Goal: Find specific page/section: Find specific page/section

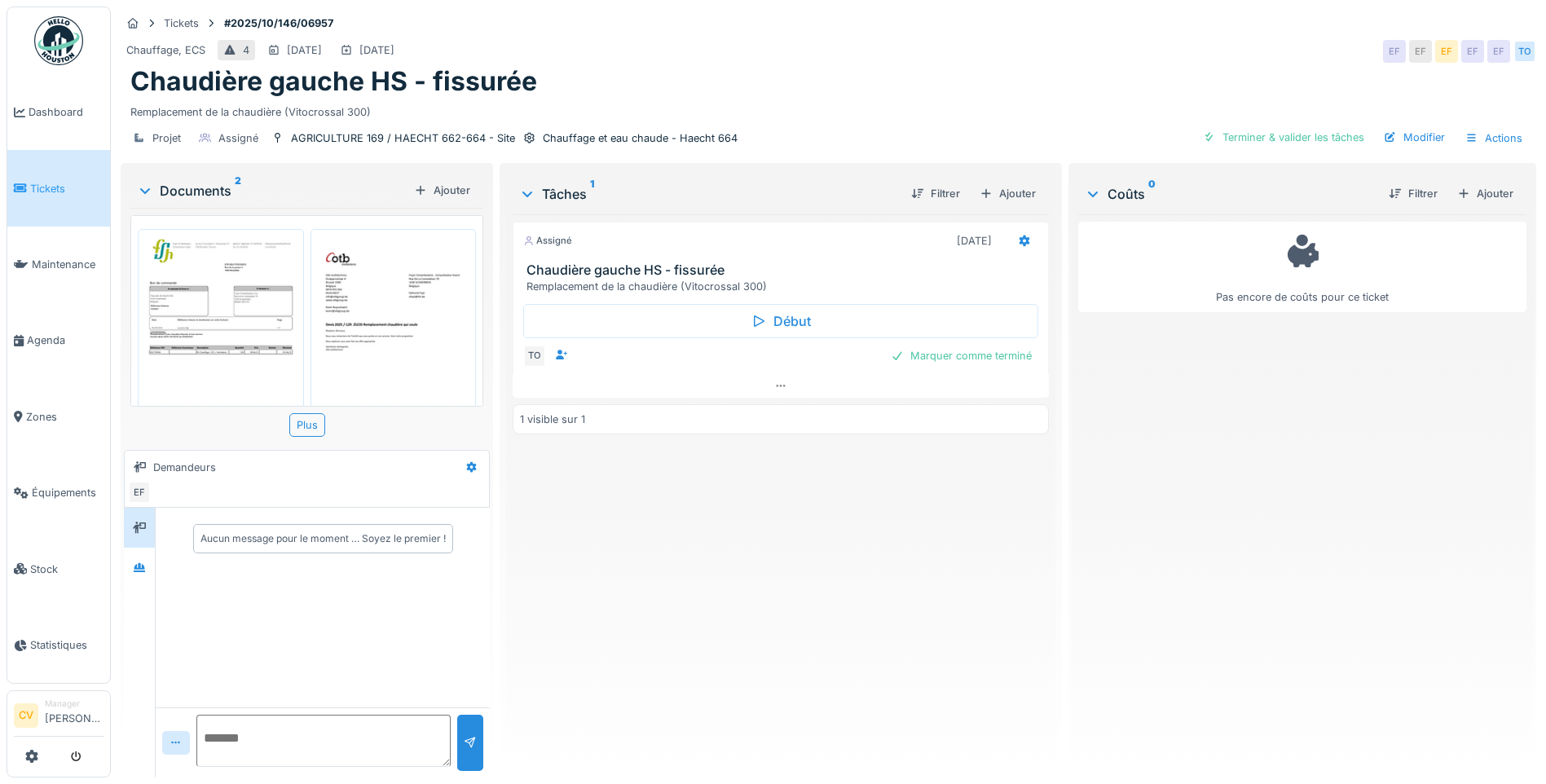
scroll to position [72, 0]
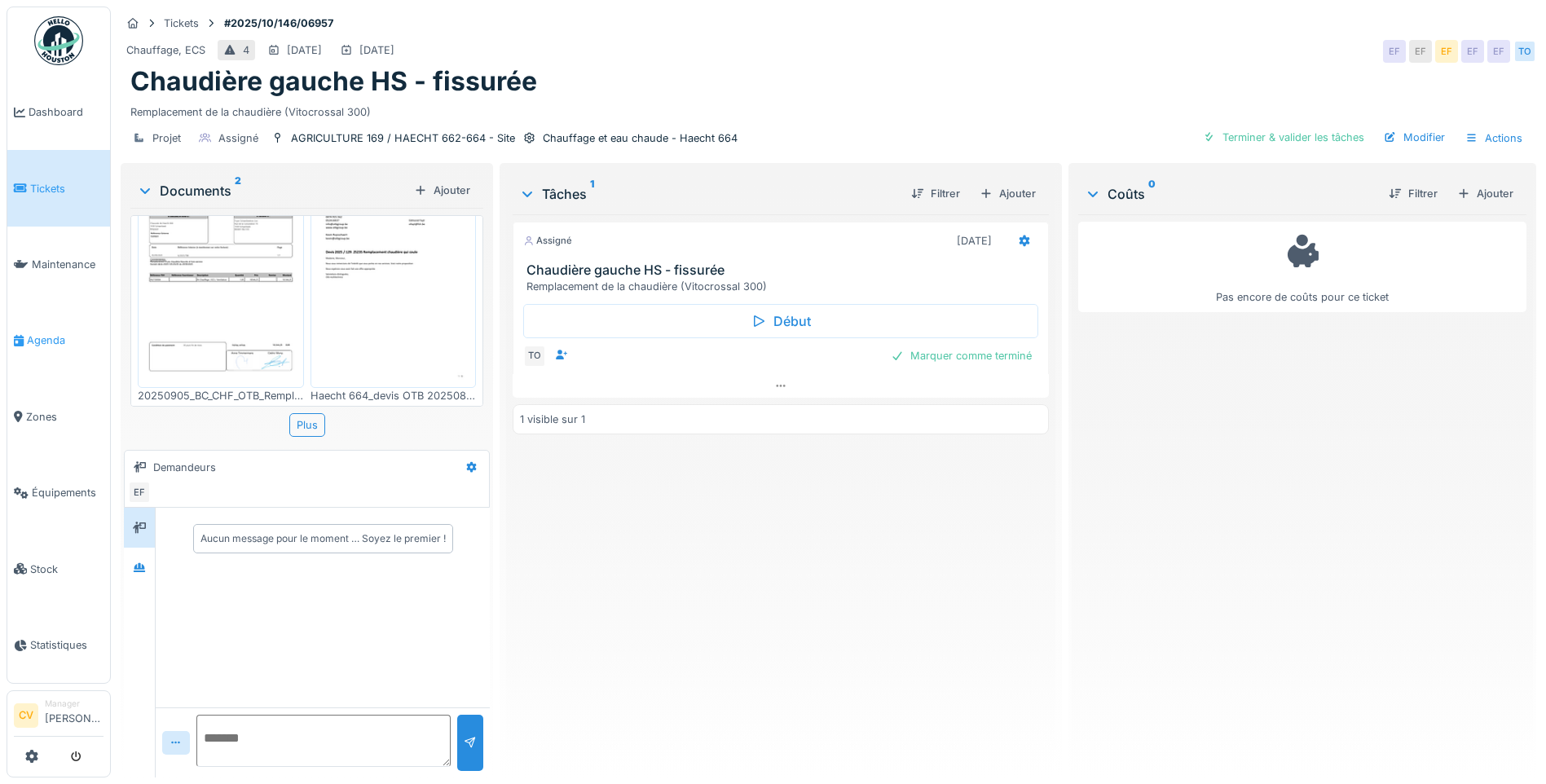
click at [64, 338] on span "Agenda" at bounding box center [65, 340] width 77 height 16
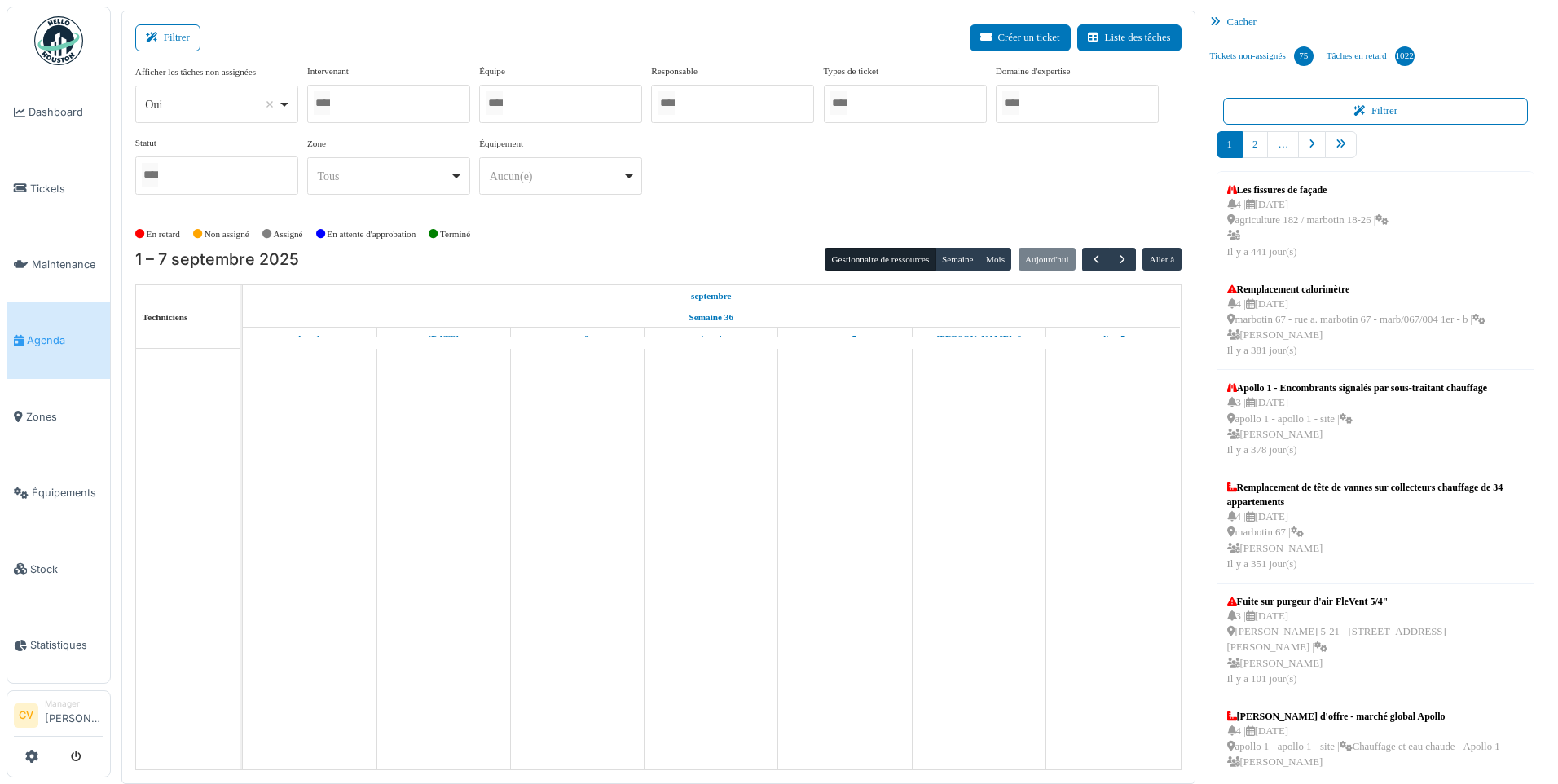
click at [382, 111] on div at bounding box center [388, 104] width 163 height 38
type input "****"
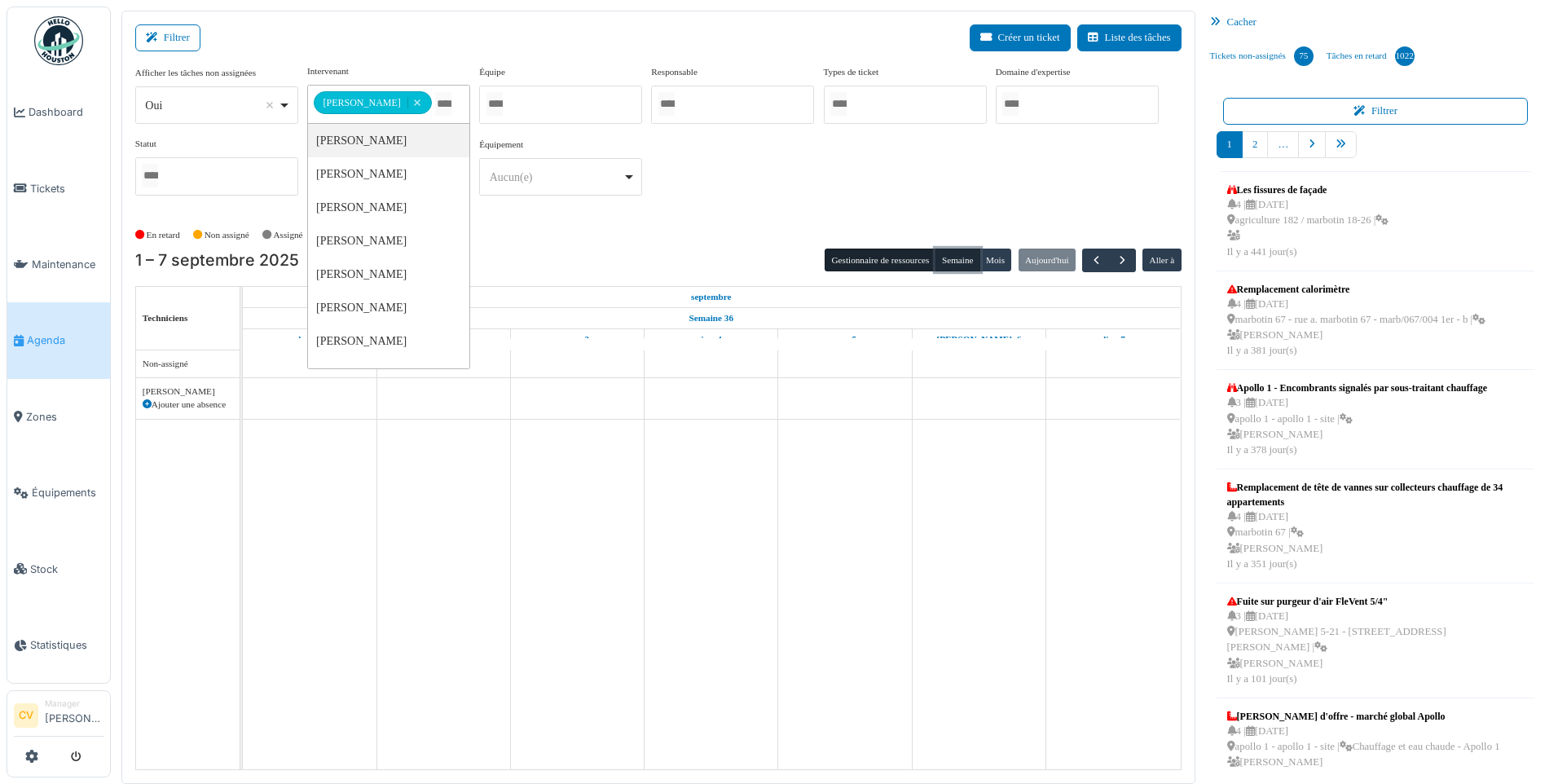
click at [966, 261] on button "Semaine" at bounding box center [957, 260] width 44 height 23
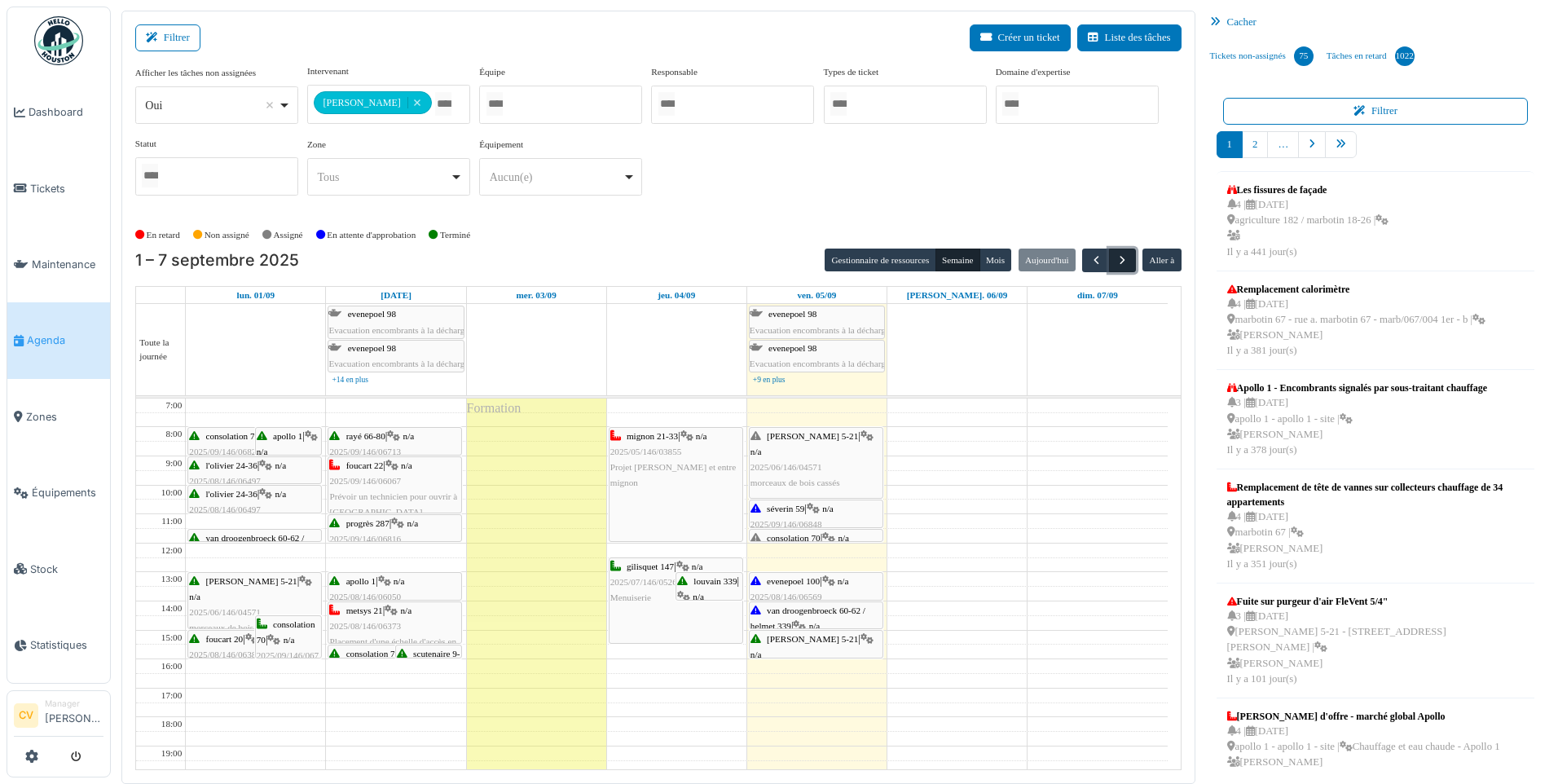
click at [1132, 267] on button "button" at bounding box center [1122, 260] width 27 height 23
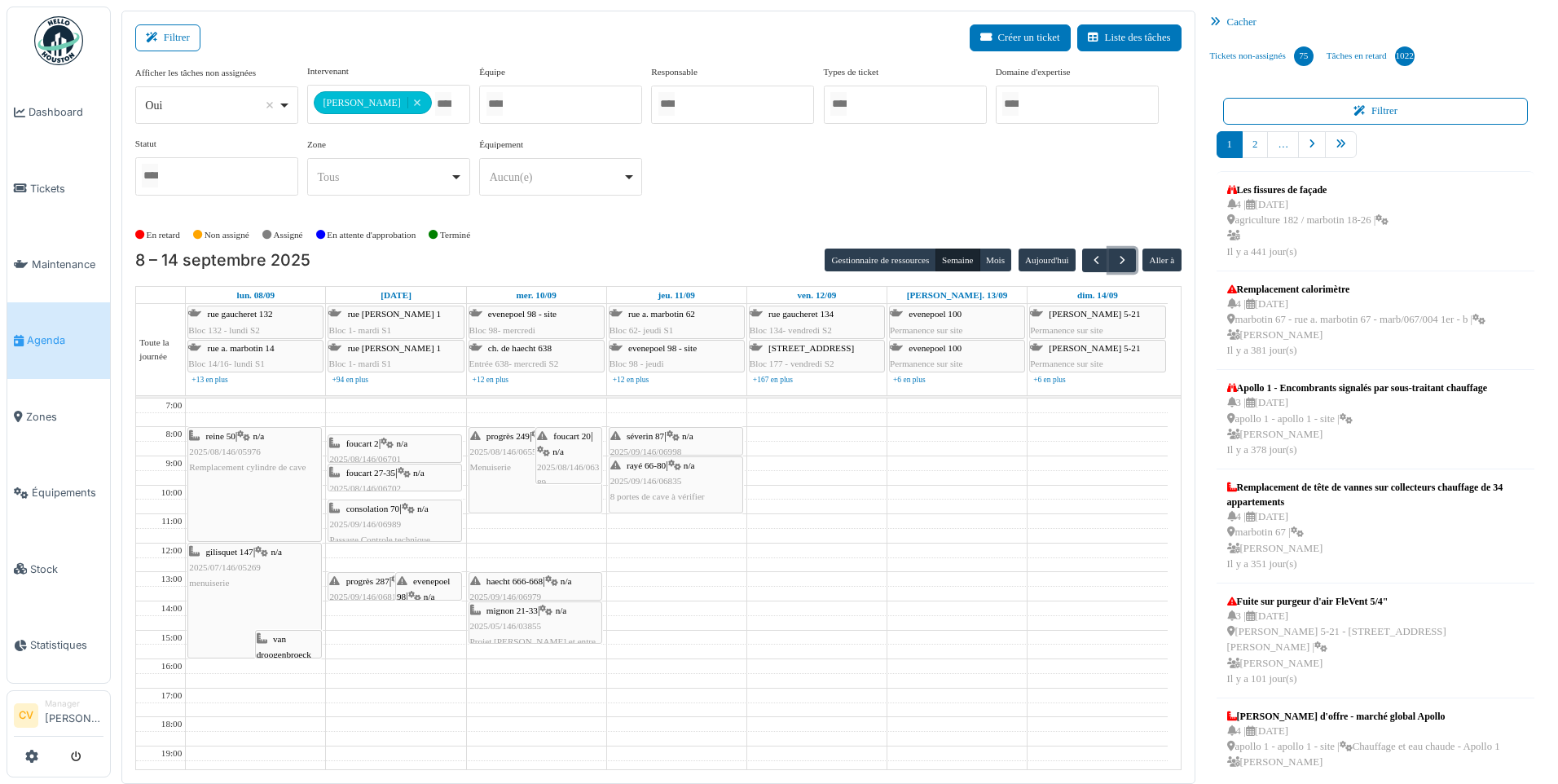
click at [413, 580] on span "evenepoel 98" at bounding box center [424, 588] width 54 height 25
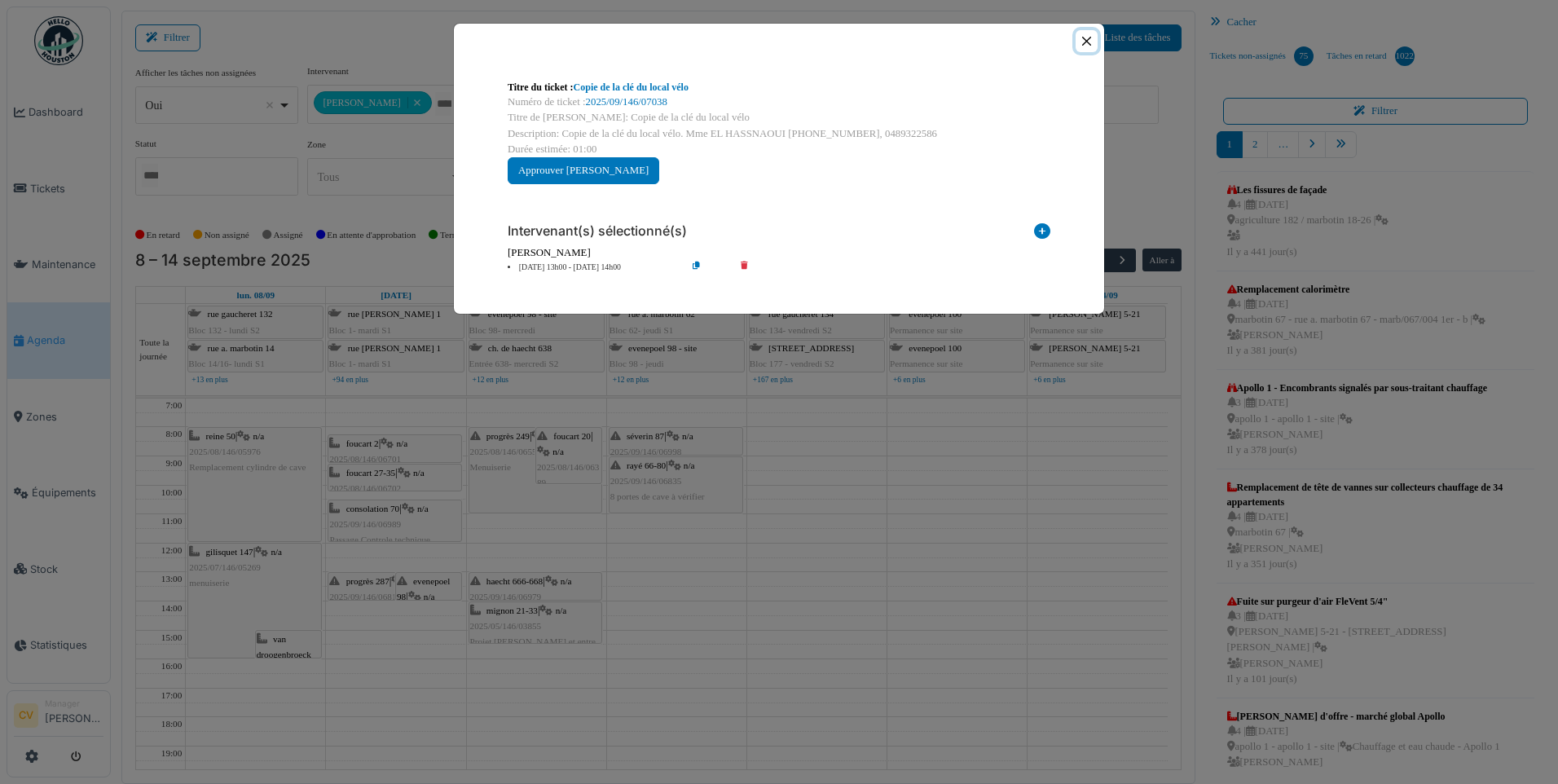
click at [1085, 44] on button "Close" at bounding box center [1086, 41] width 22 height 22
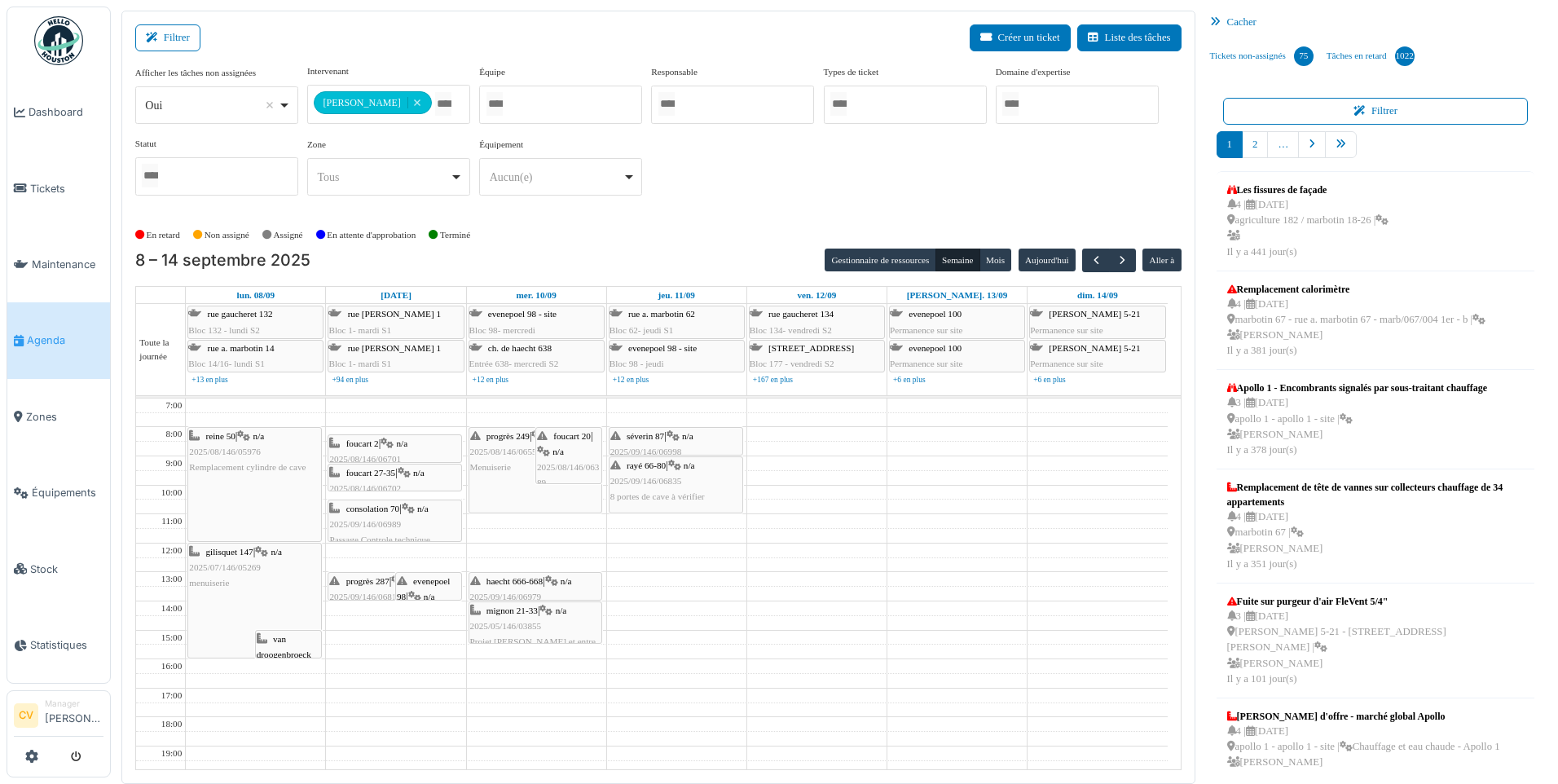
click at [547, 459] on div "foucart 20 | n/a 2025/08/146/06389 Réparation volets cassés - 3ième intervention" at bounding box center [568, 492] width 64 height 125
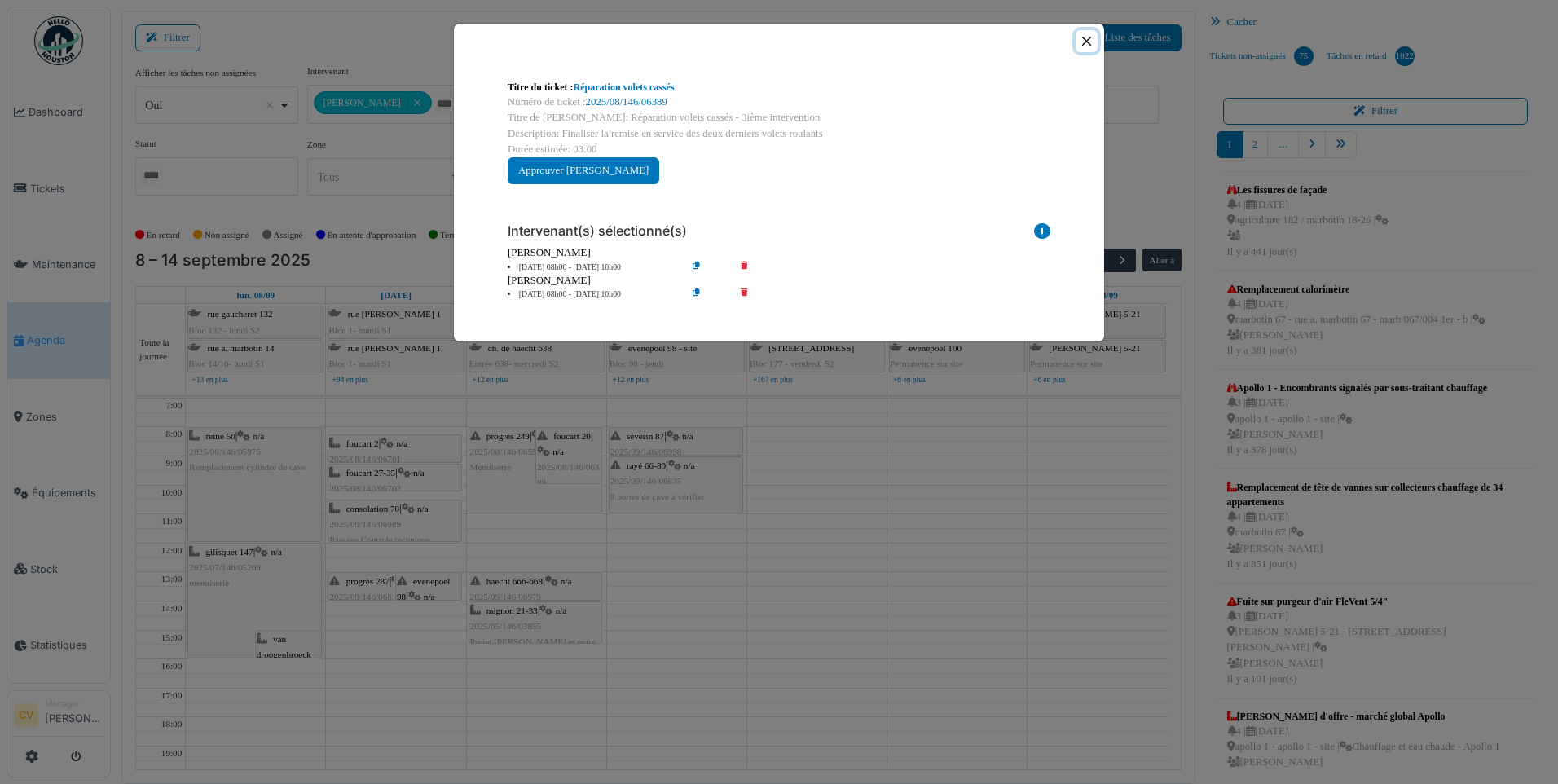
click at [1085, 40] on button "Close" at bounding box center [1086, 41] width 22 height 22
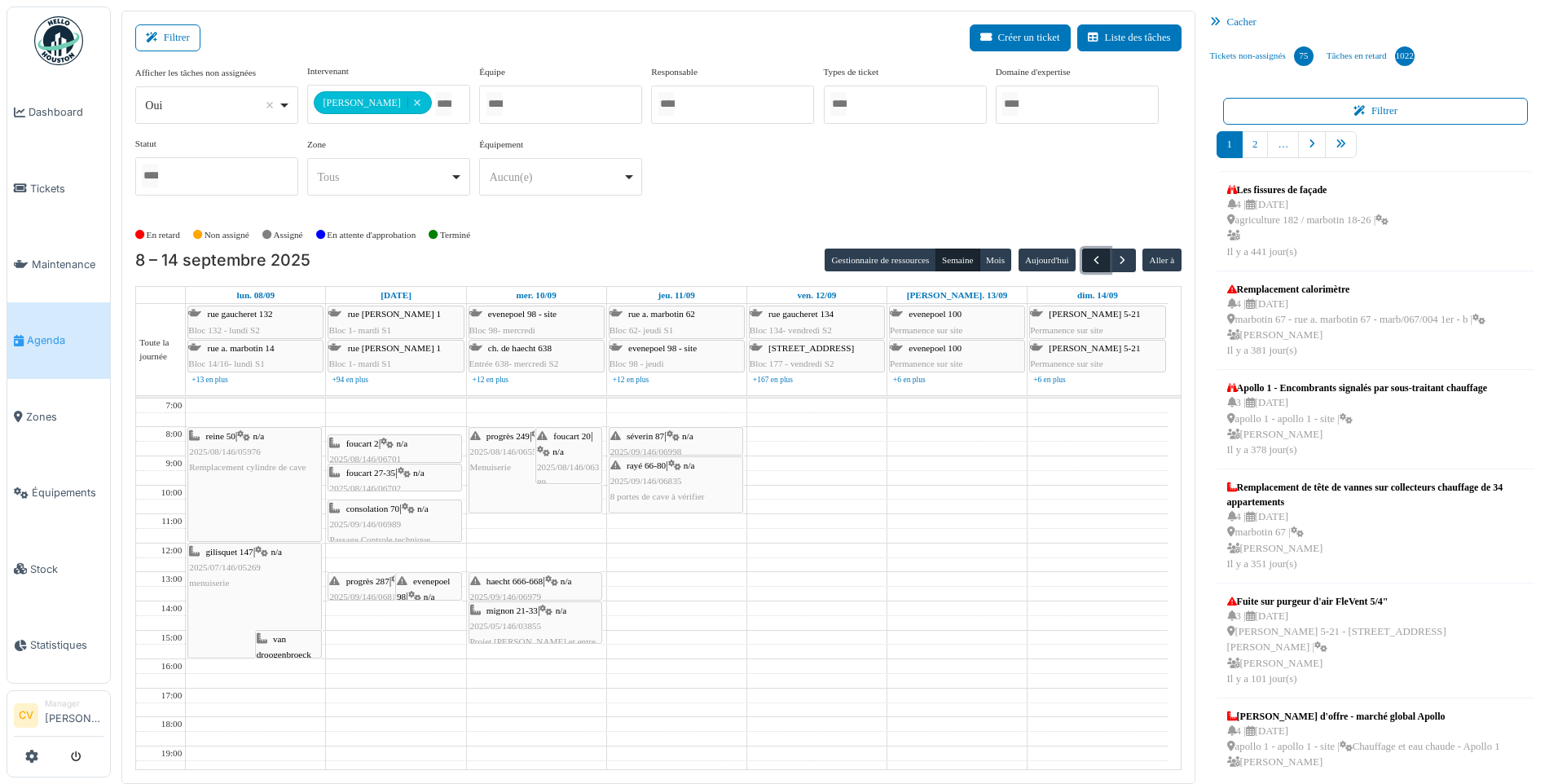
click at [1091, 260] on span "button" at bounding box center [1097, 260] width 14 height 14
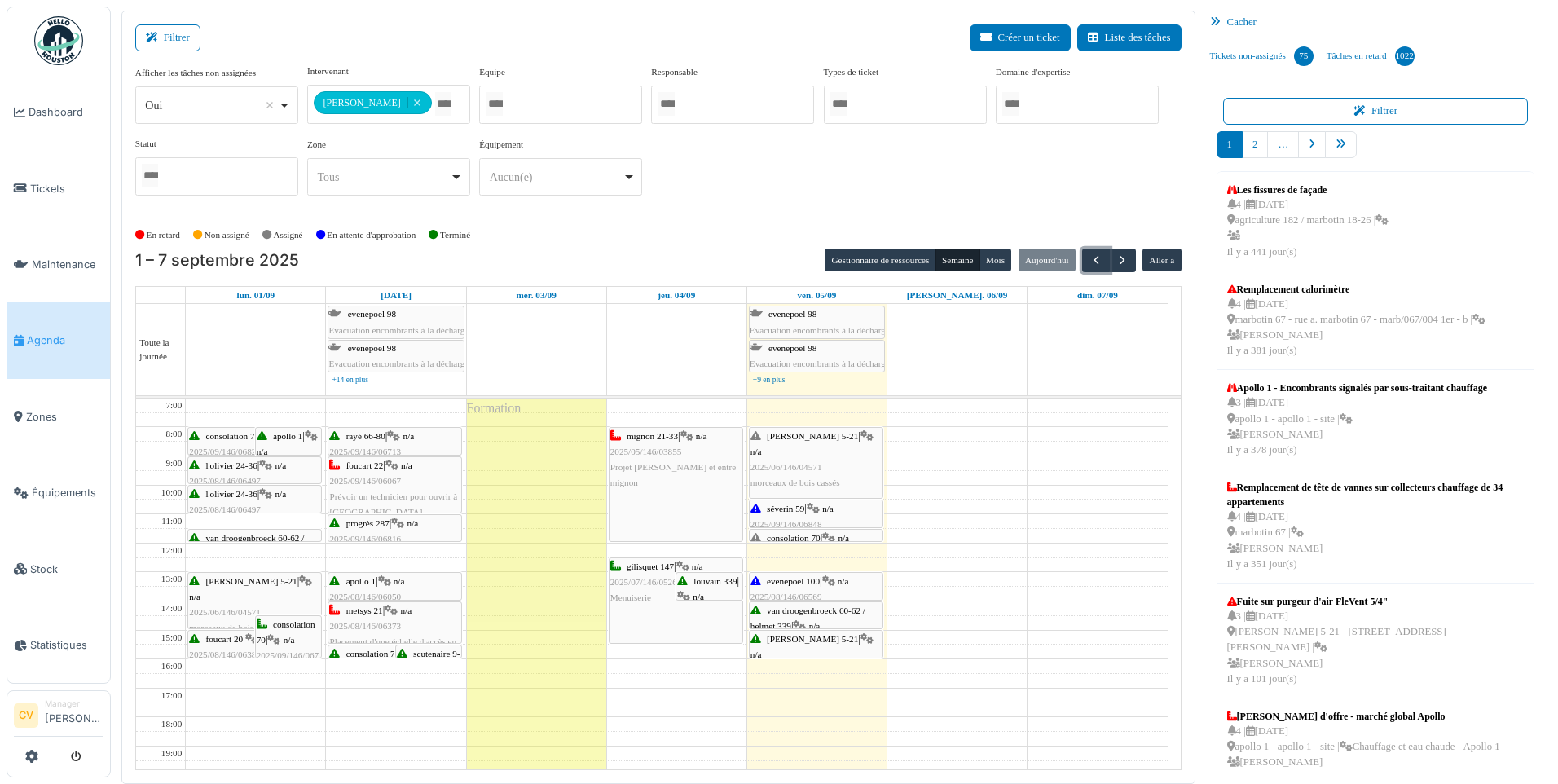
click at [704, 109] on div at bounding box center [732, 104] width 163 height 38
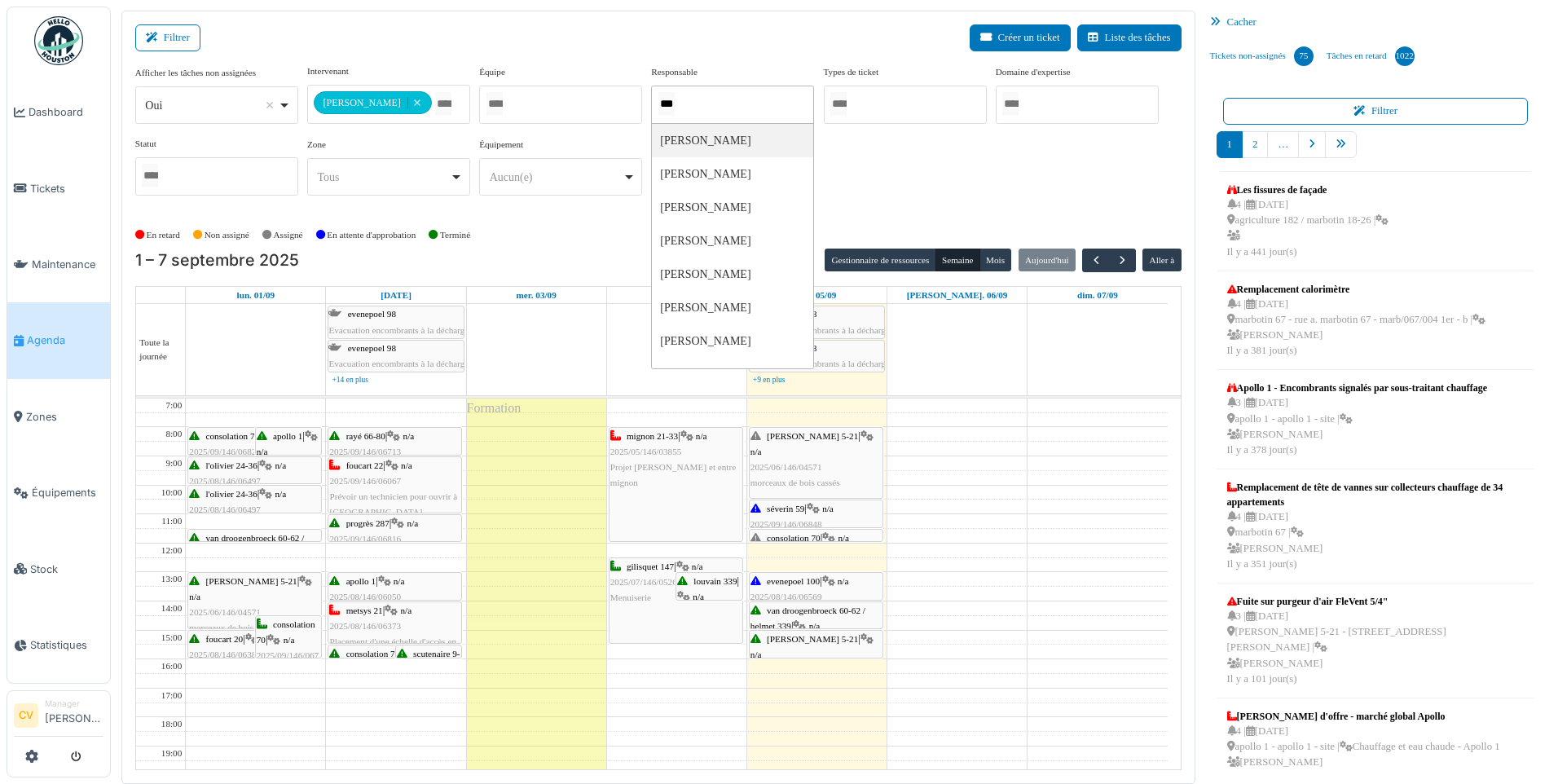
type input "****"
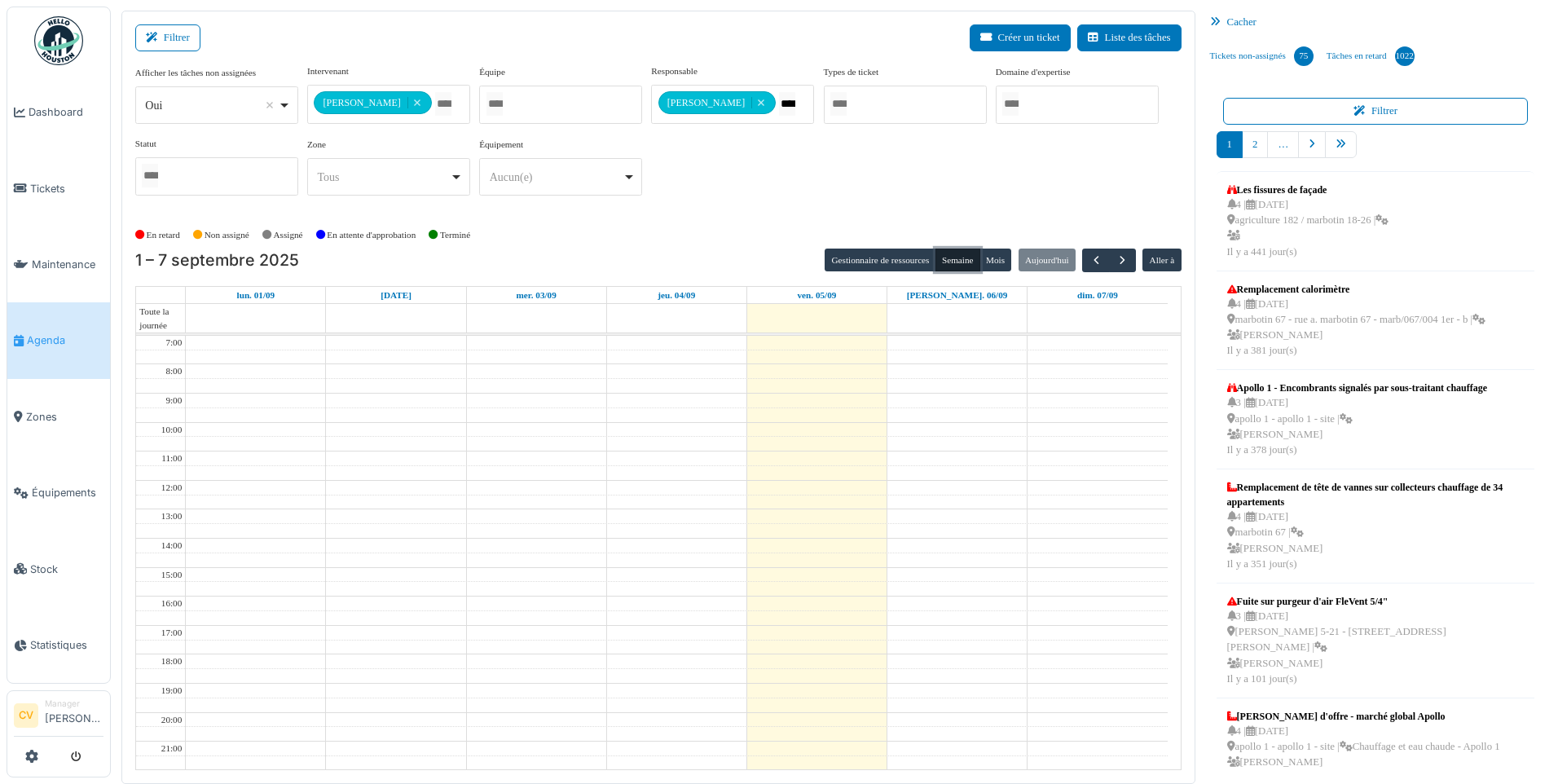
click at [948, 251] on button "Semaine" at bounding box center [957, 260] width 44 height 23
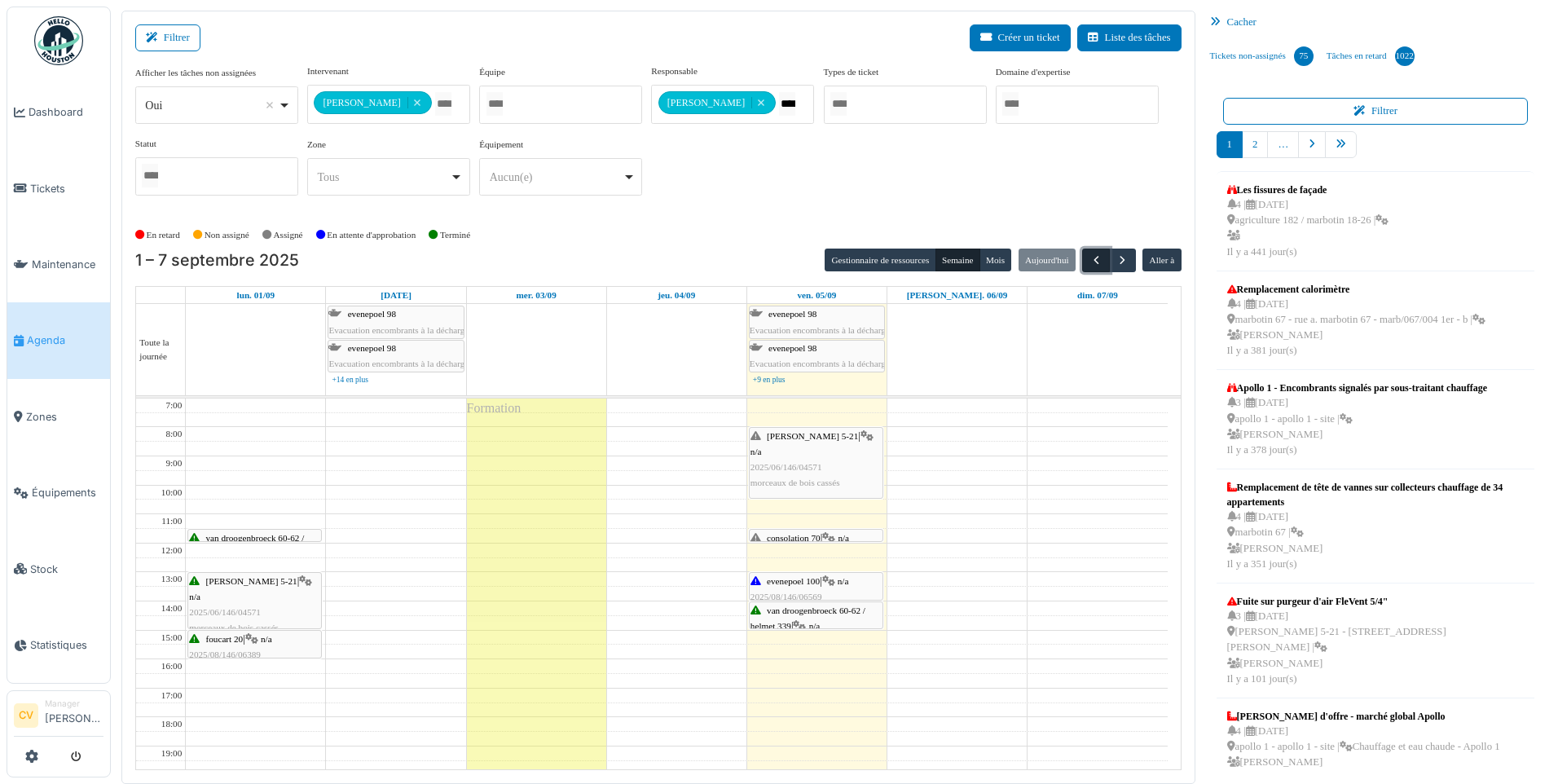
click at [1095, 253] on span "button" at bounding box center [1097, 260] width 14 height 14
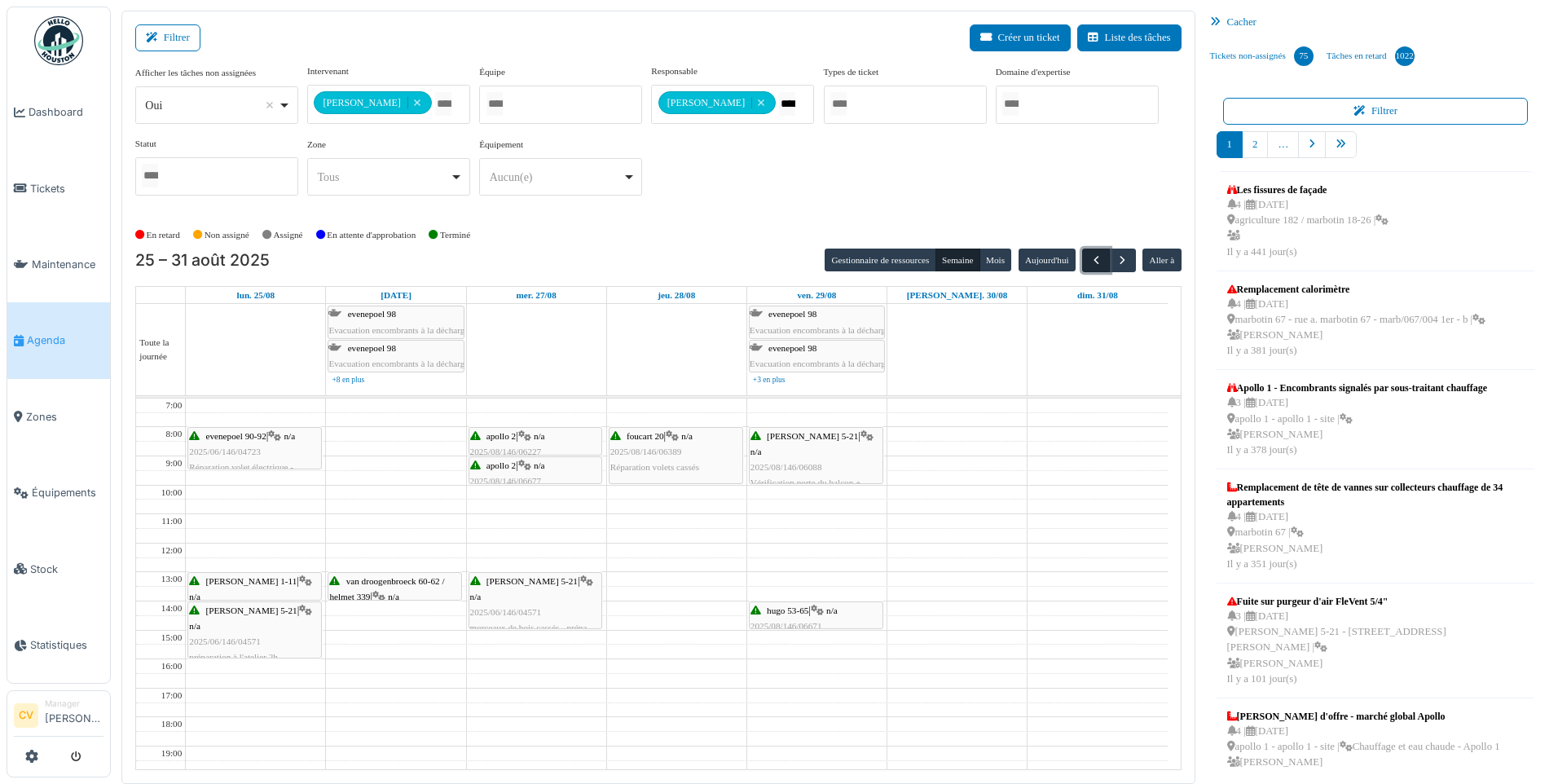
click at [1091, 254] on span "button" at bounding box center [1097, 260] width 14 height 14
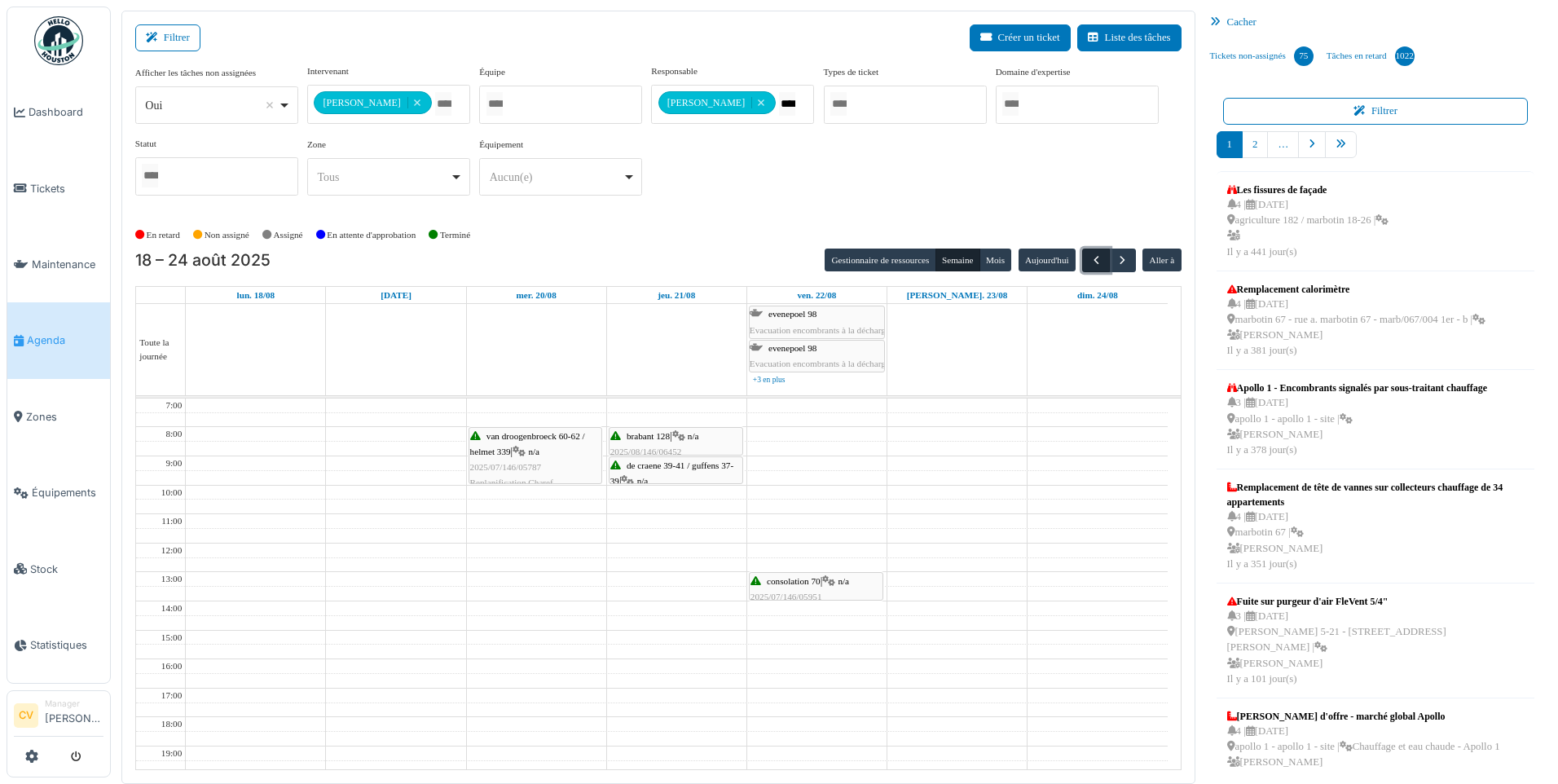
click at [1091, 254] on span "button" at bounding box center [1097, 260] width 14 height 14
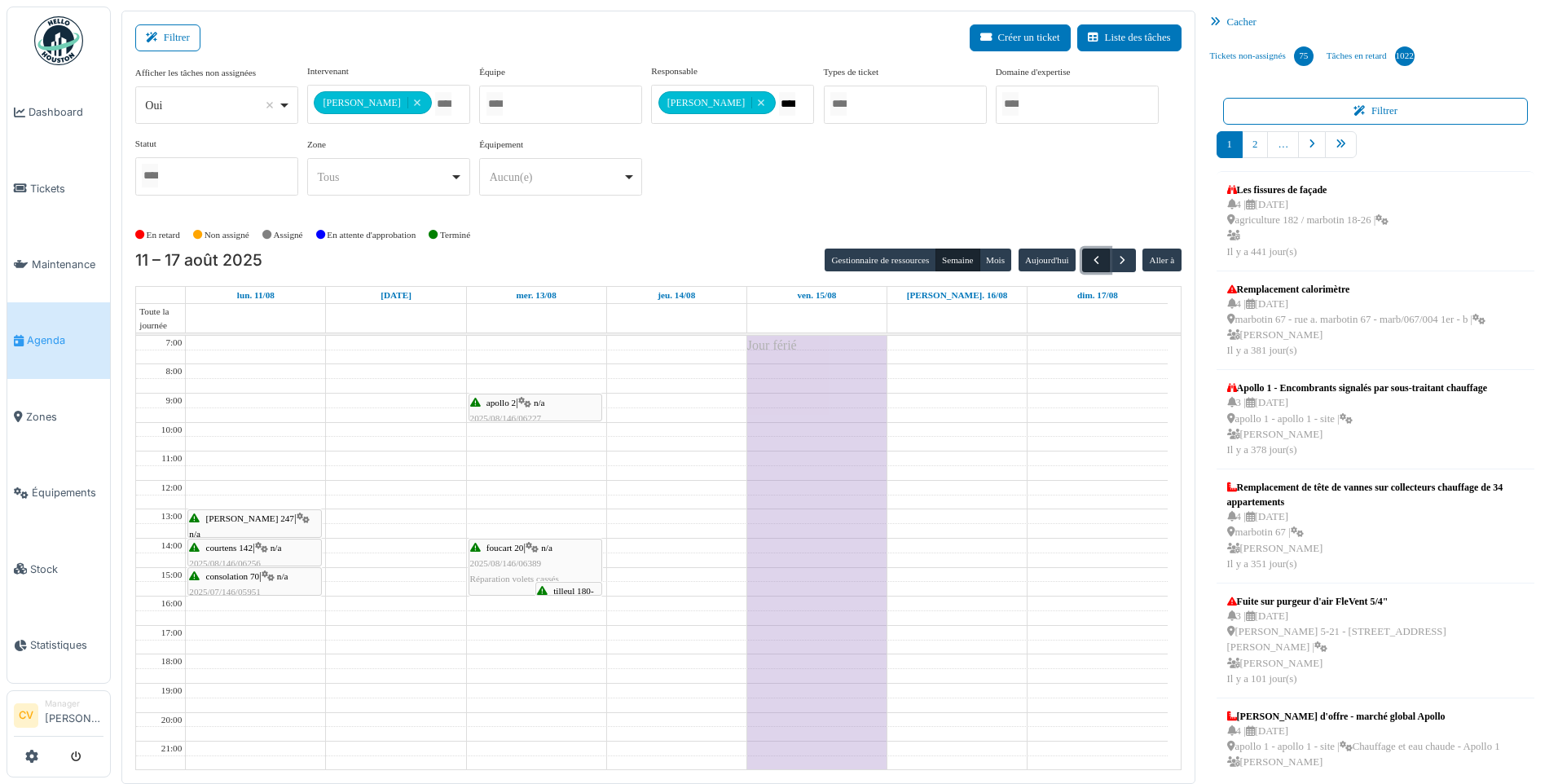
click at [1091, 254] on span "button" at bounding box center [1097, 260] width 14 height 14
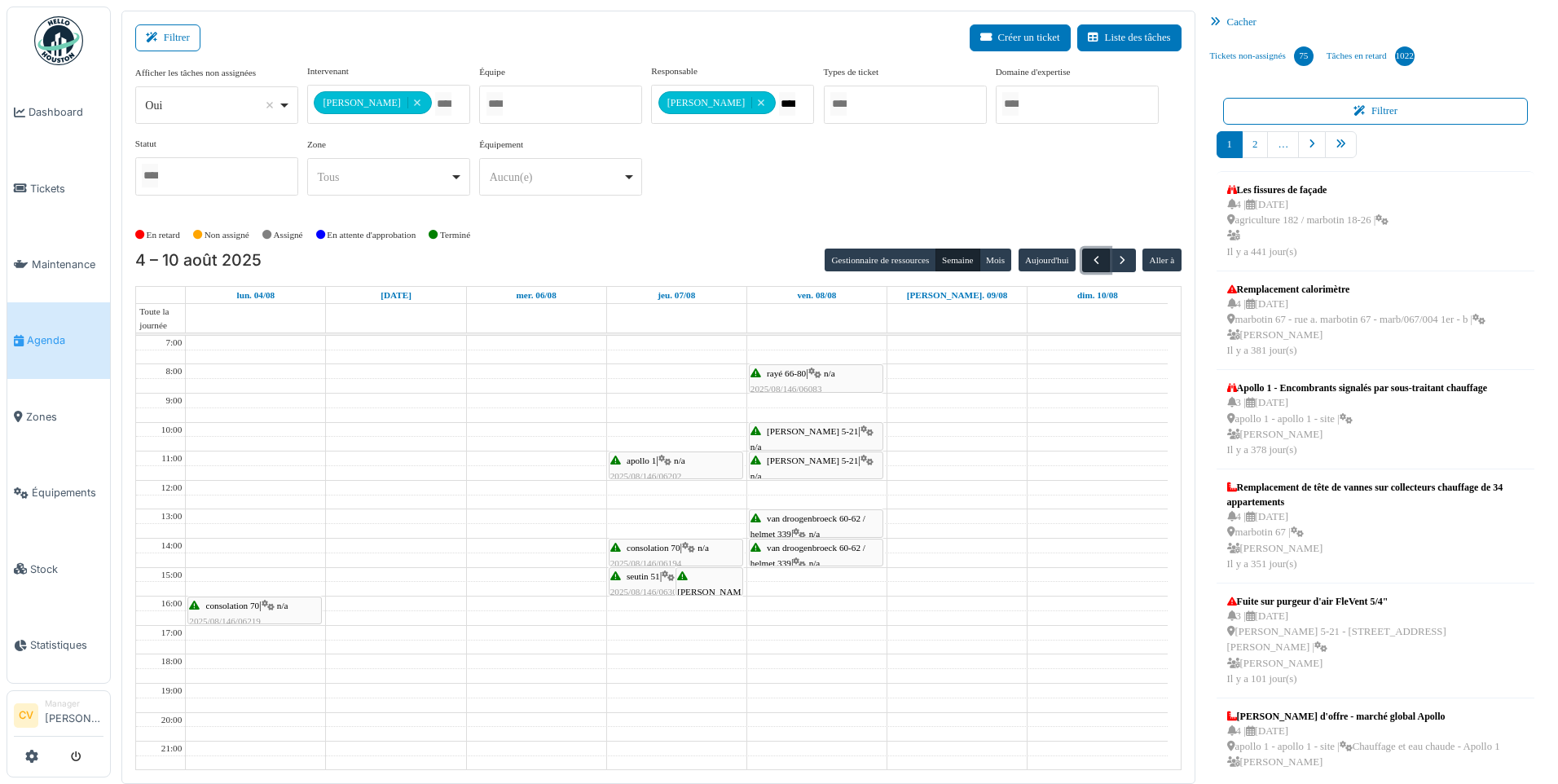
click at [1091, 254] on span "button" at bounding box center [1097, 260] width 14 height 14
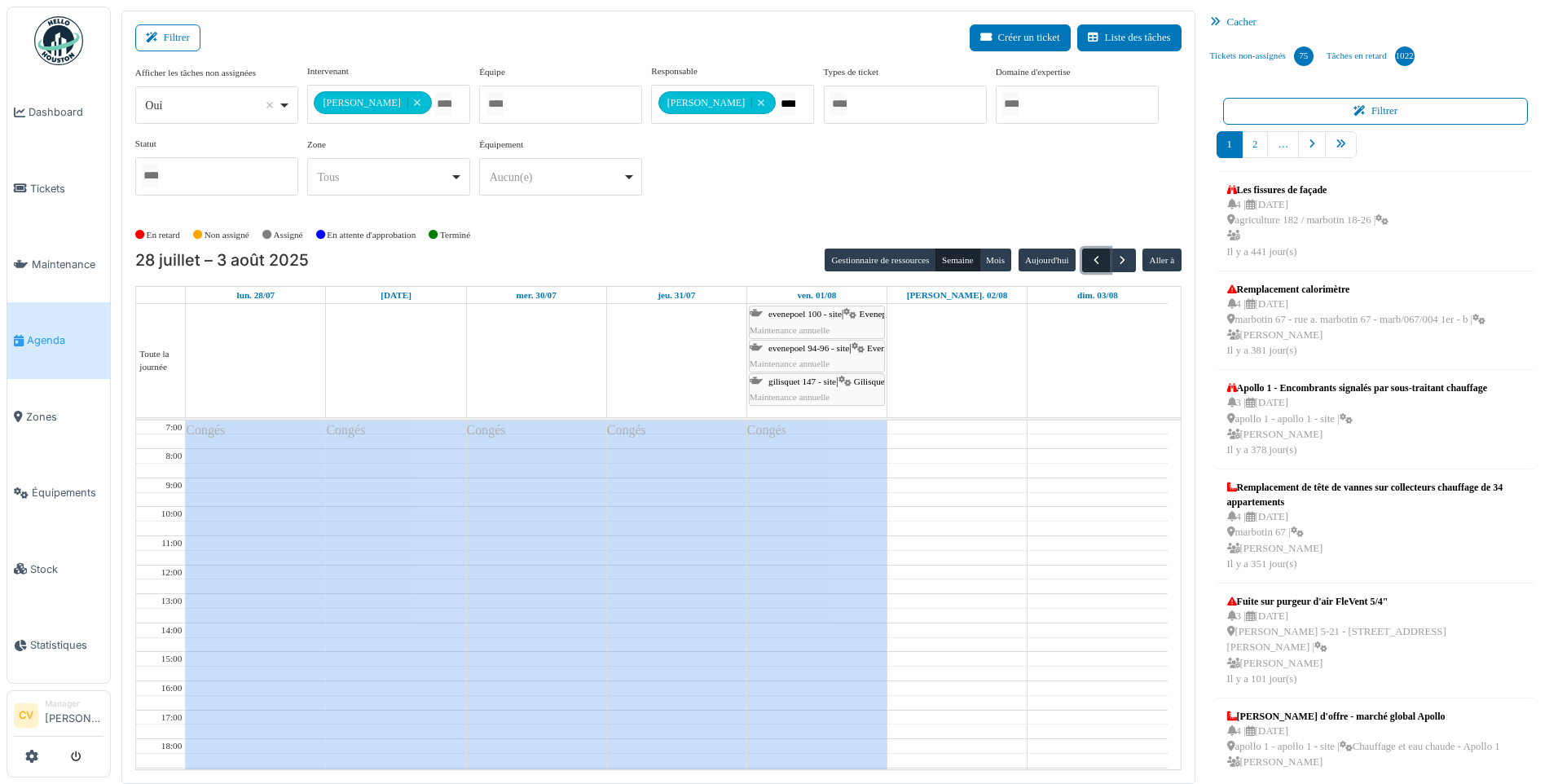
click at [1091, 254] on span "button" at bounding box center [1097, 260] width 14 height 14
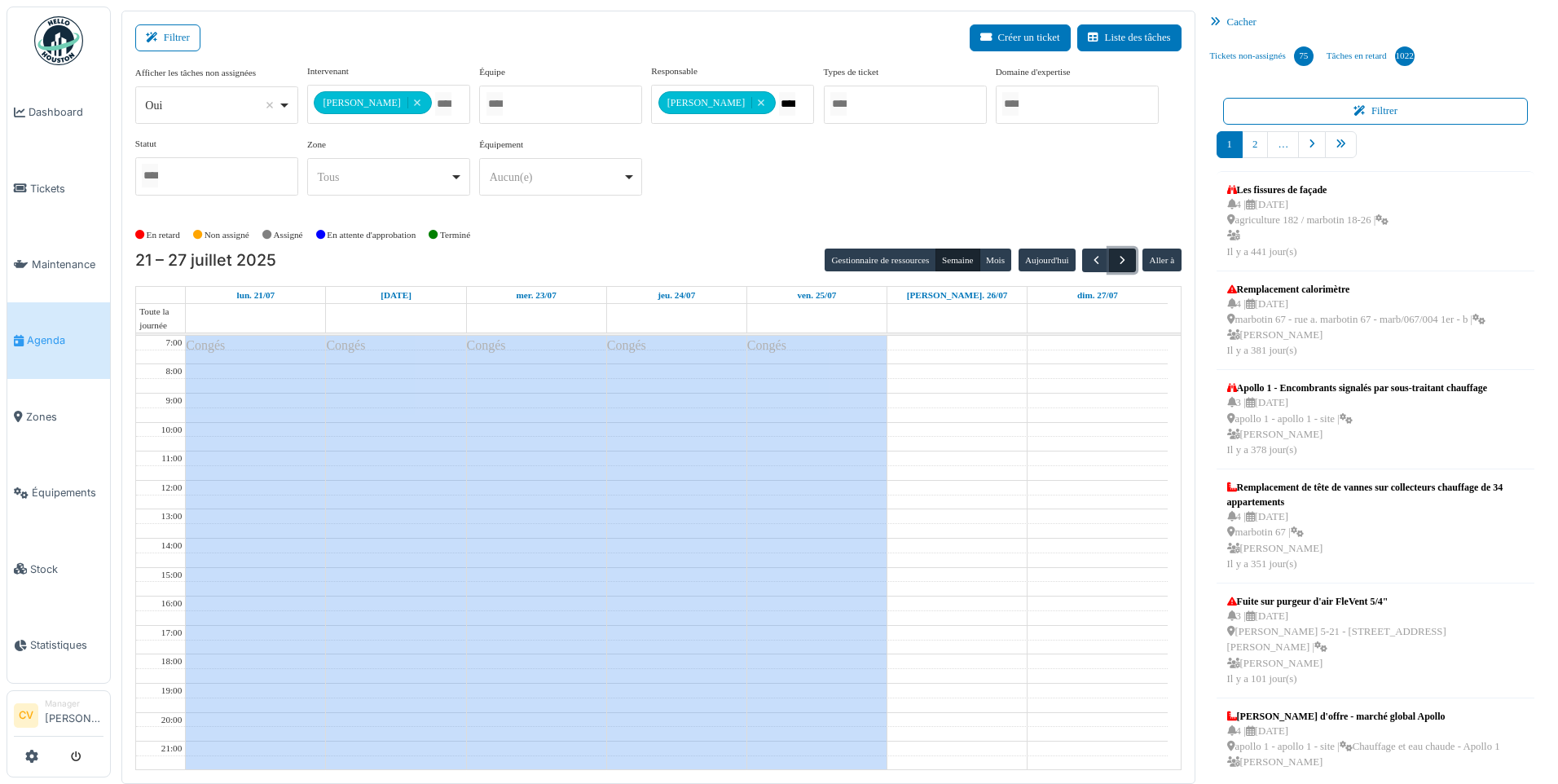
click at [1132, 266] on button "button" at bounding box center [1122, 260] width 27 height 23
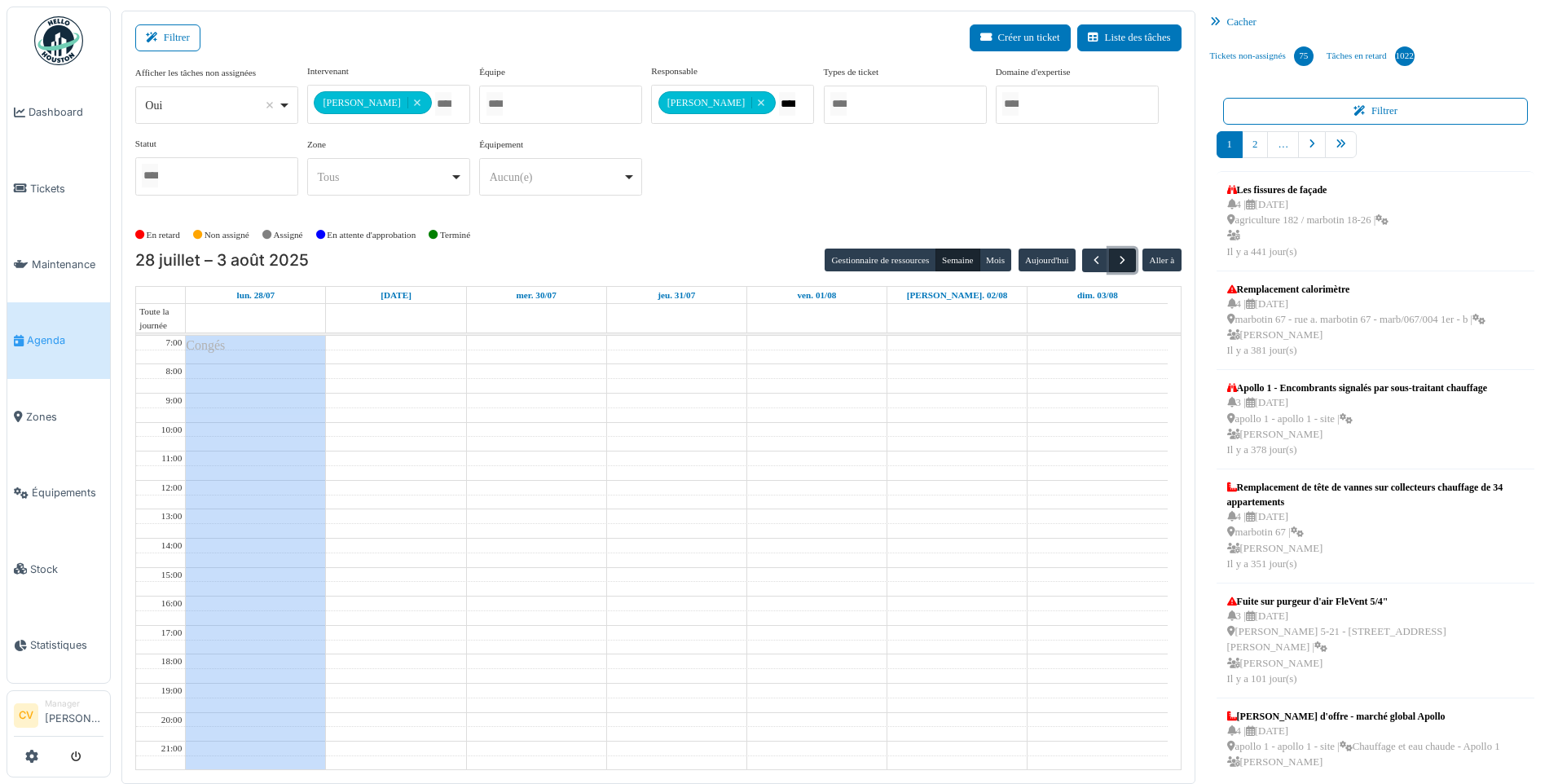
click at [1132, 265] on button "button" at bounding box center [1122, 260] width 27 height 23
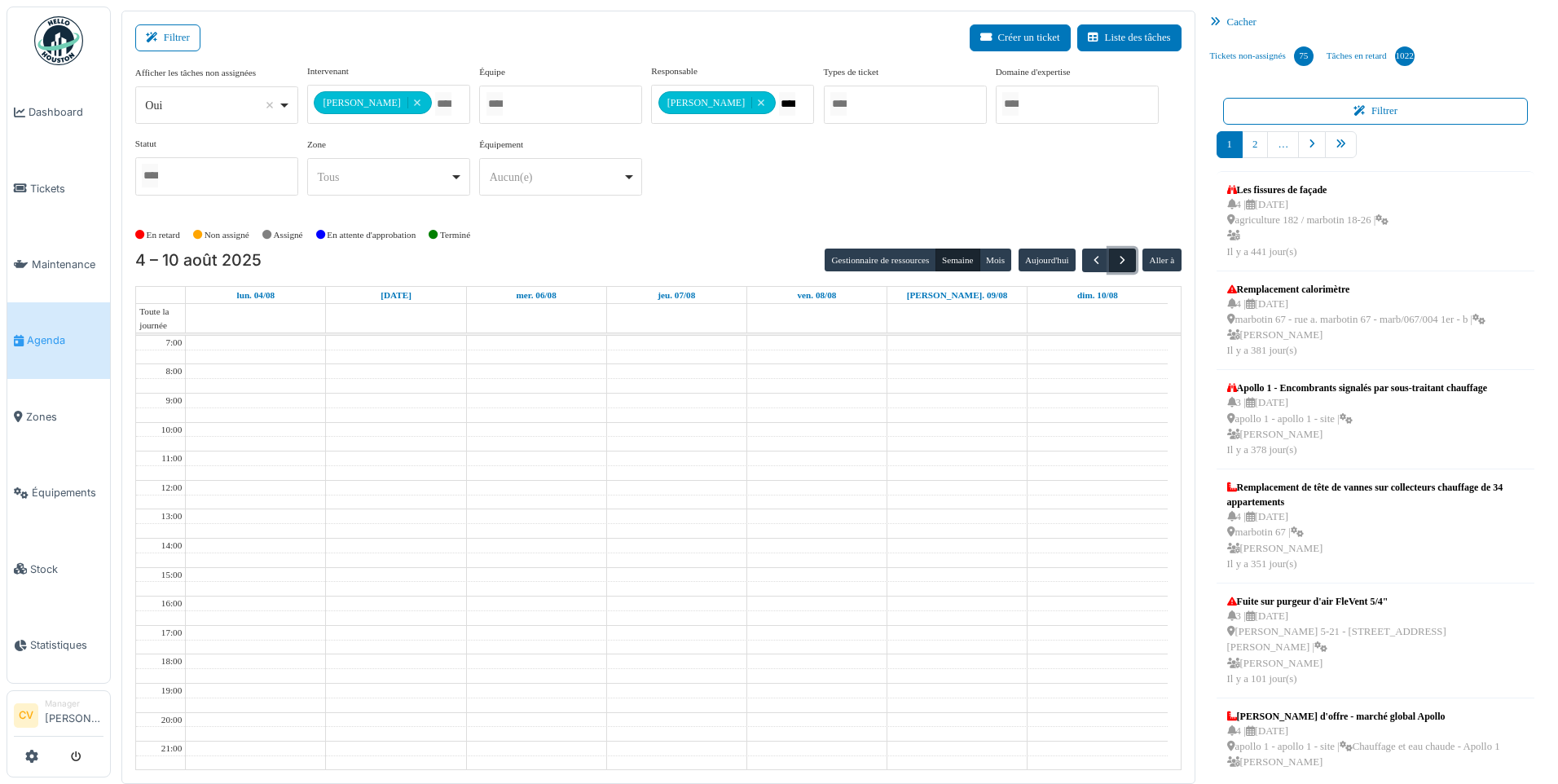
click at [1132, 265] on button "button" at bounding box center [1122, 260] width 27 height 23
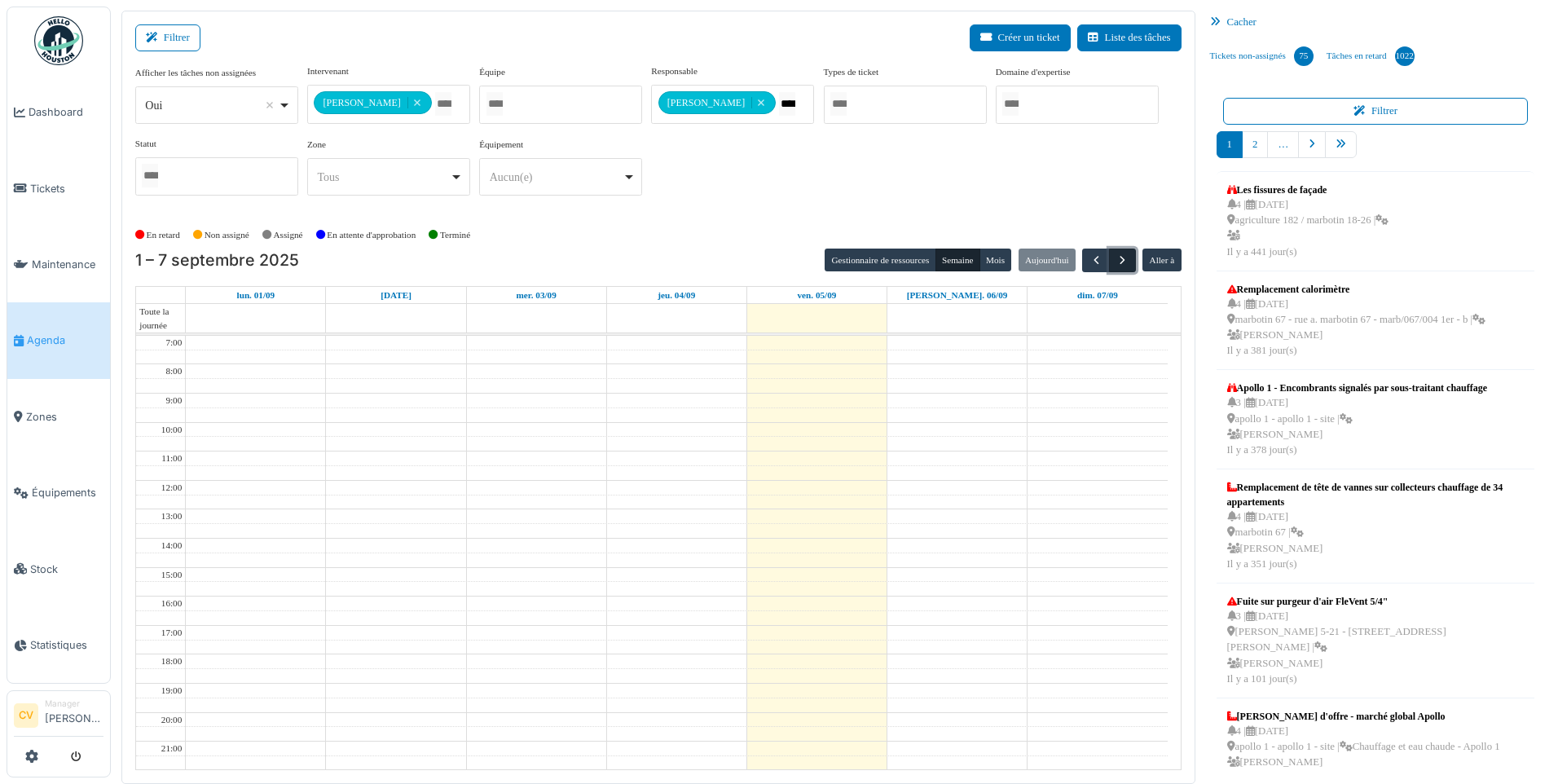
click at [1132, 265] on button "button" at bounding box center [1122, 260] width 27 height 23
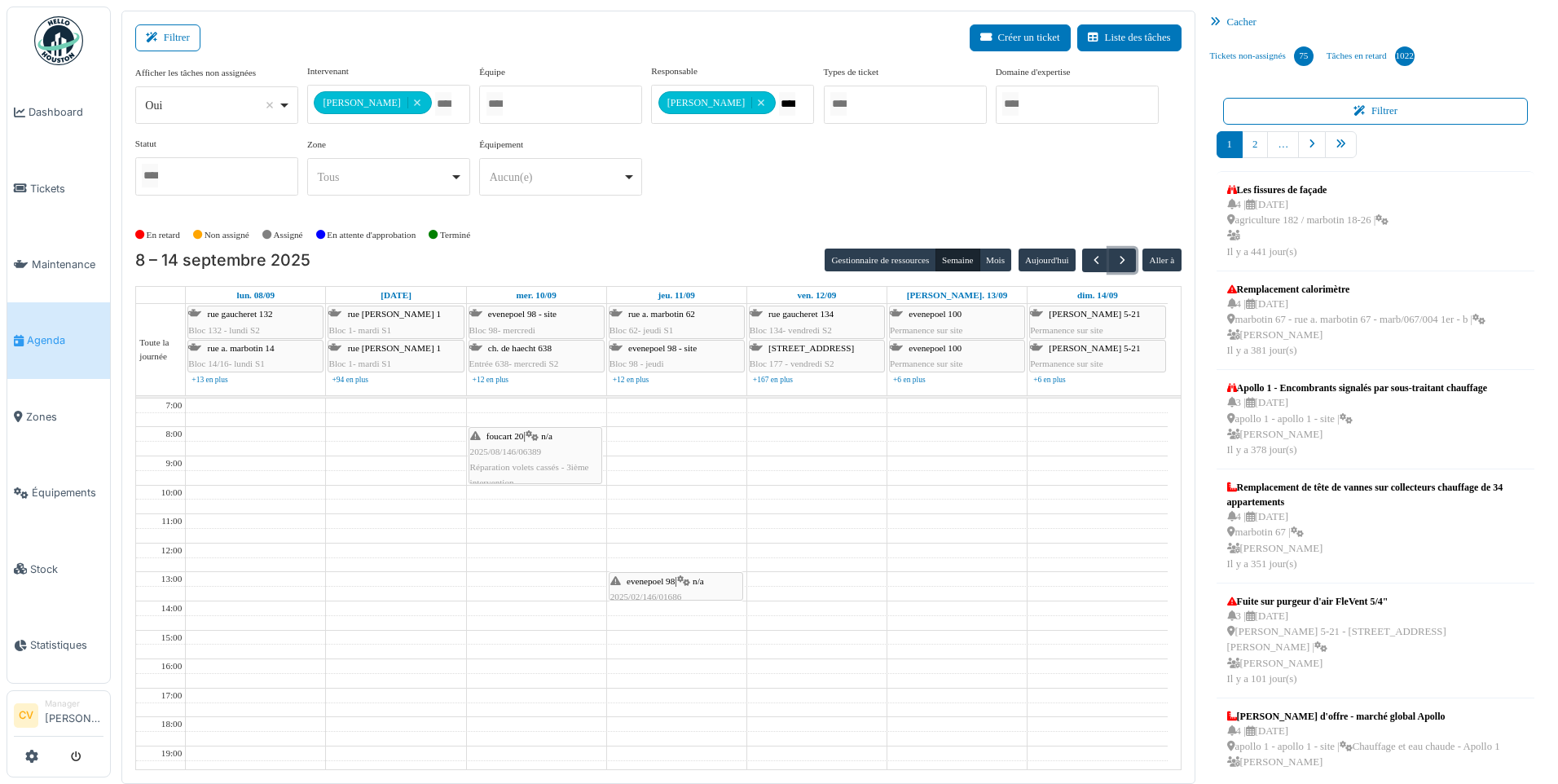
click at [713, 582] on div "evenepoel 98 | n/a 2025/02/146/01686 préparation de face pour meubles" at bounding box center [675, 597] width 131 height 47
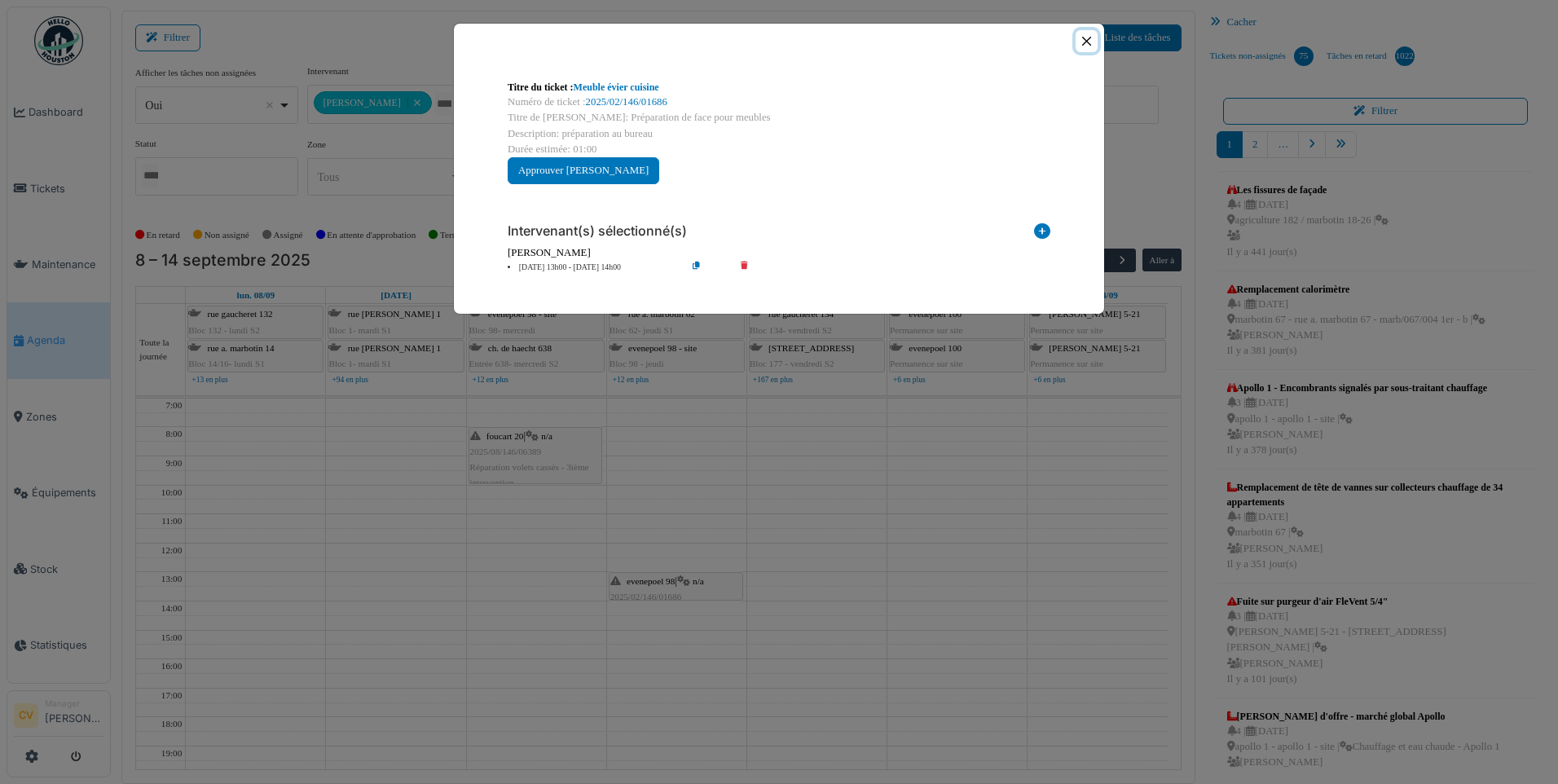
click at [1091, 42] on button "Close" at bounding box center [1086, 41] width 22 height 22
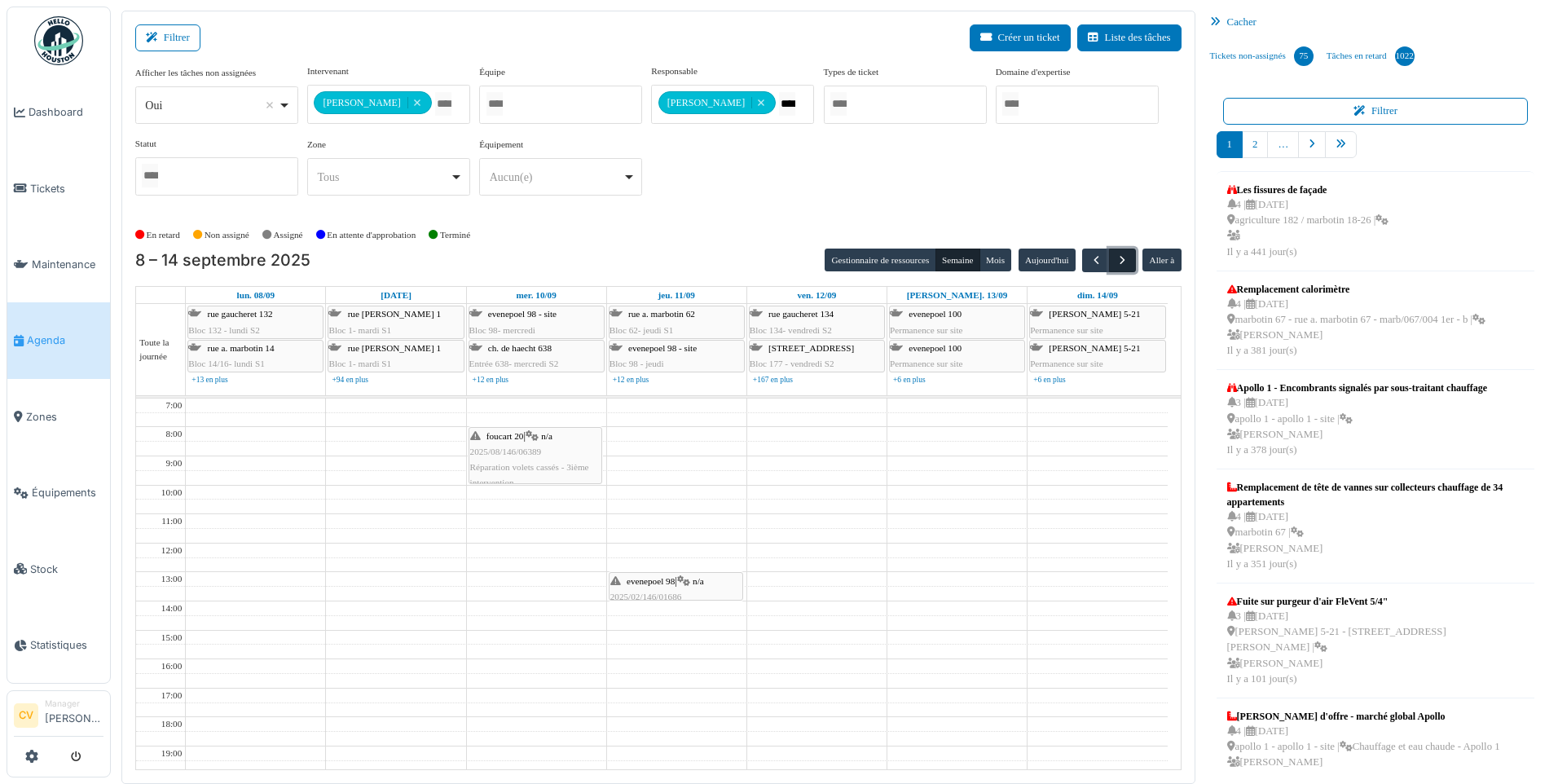
click at [1126, 262] on span "button" at bounding box center [1123, 260] width 14 height 14
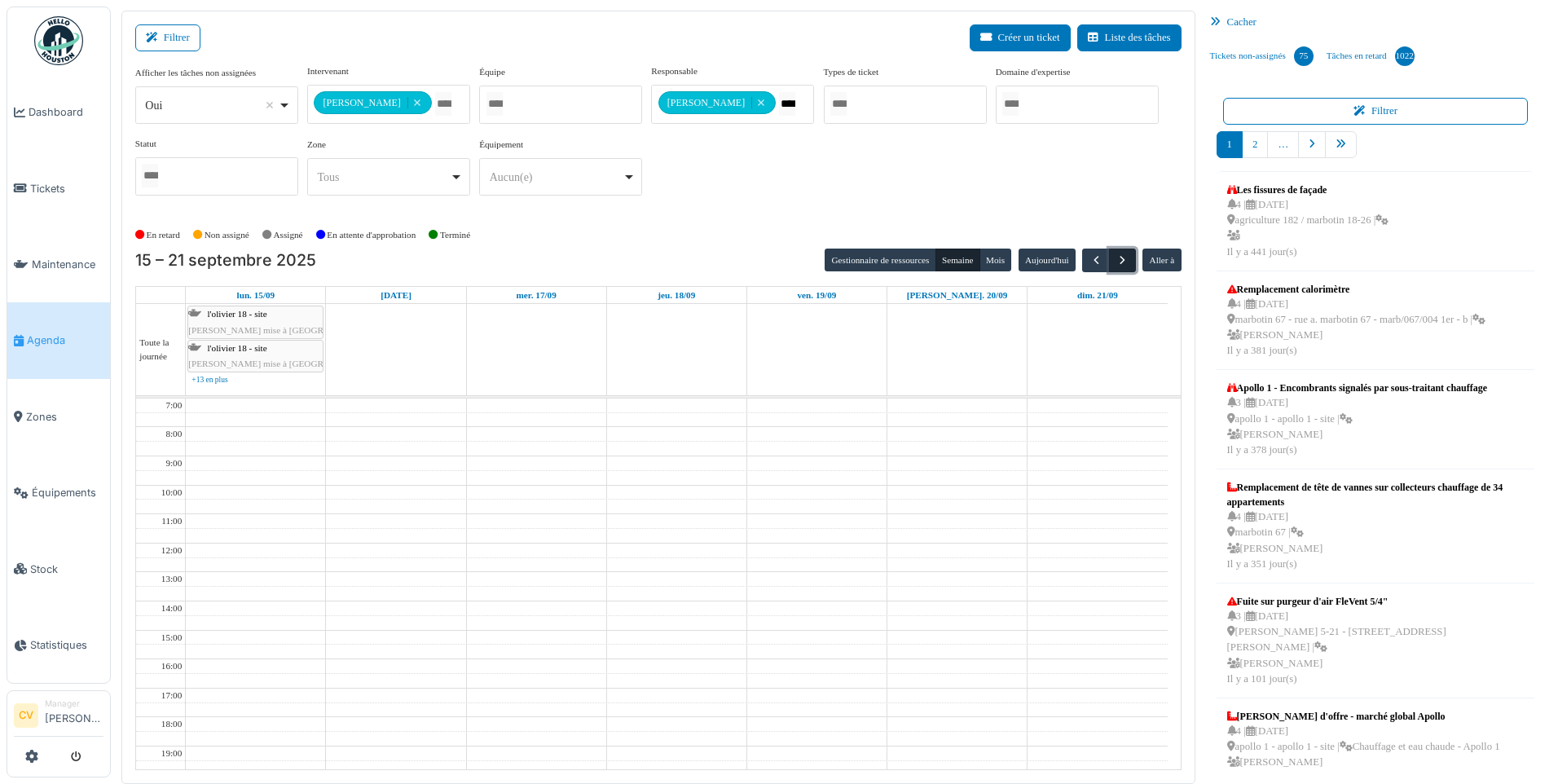
click at [1126, 262] on span "button" at bounding box center [1123, 260] width 14 height 14
click at [1098, 271] on button "button" at bounding box center [1095, 260] width 27 height 23
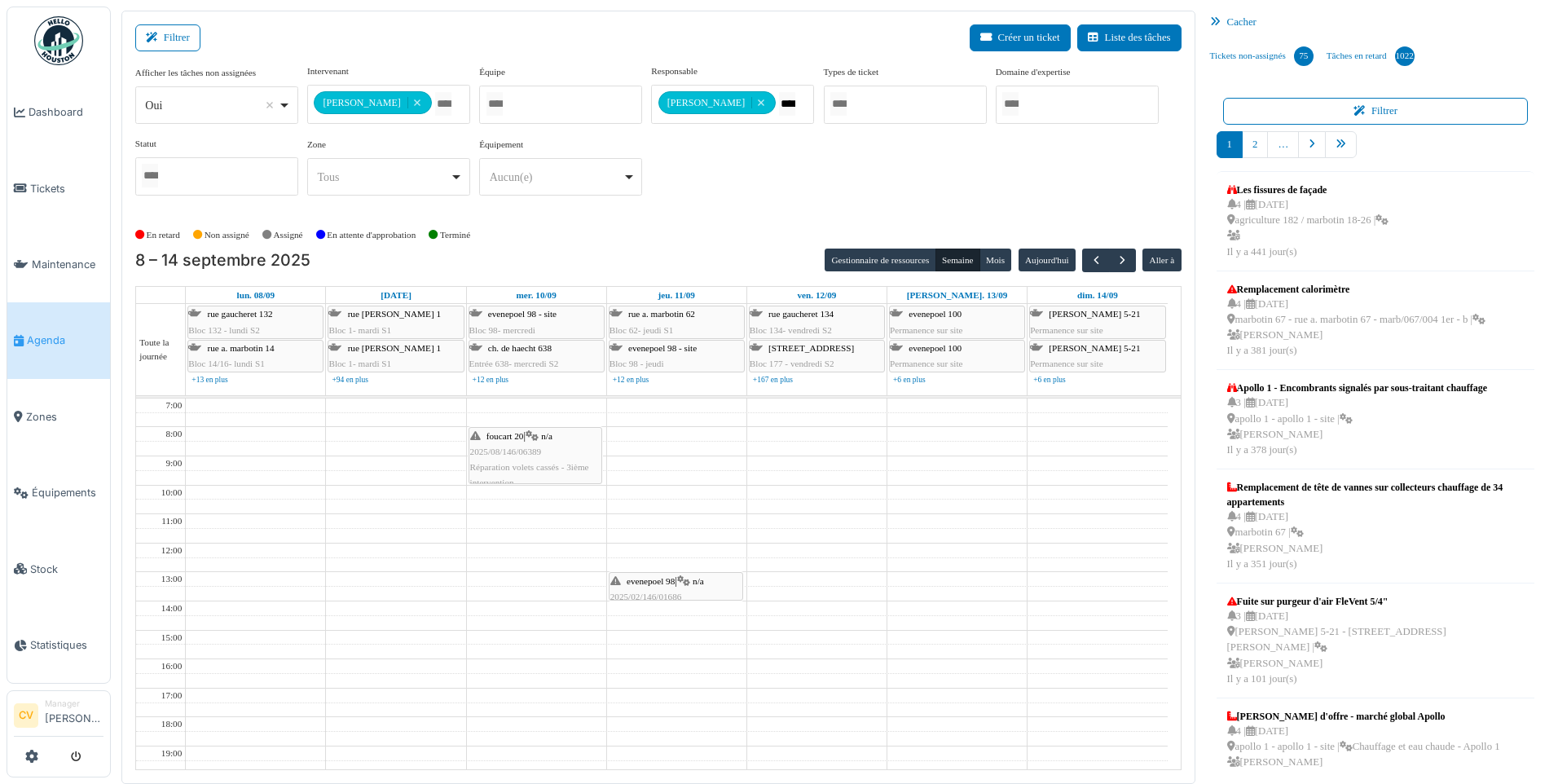
click at [681, 26] on div "Filtrer Créer un ticket Liste des tâches" at bounding box center [658, 44] width 1046 height 40
